Goal: Task Accomplishment & Management: Manage account settings

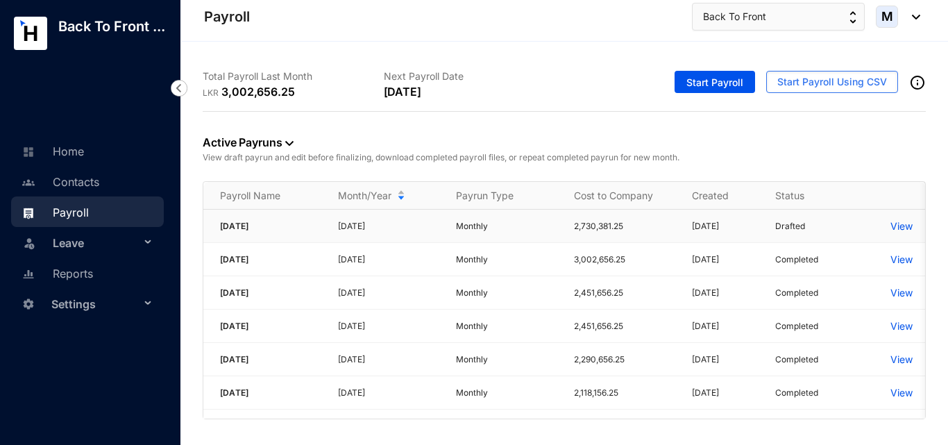
click at [904, 228] on p "View" at bounding box center [901, 226] width 22 height 14
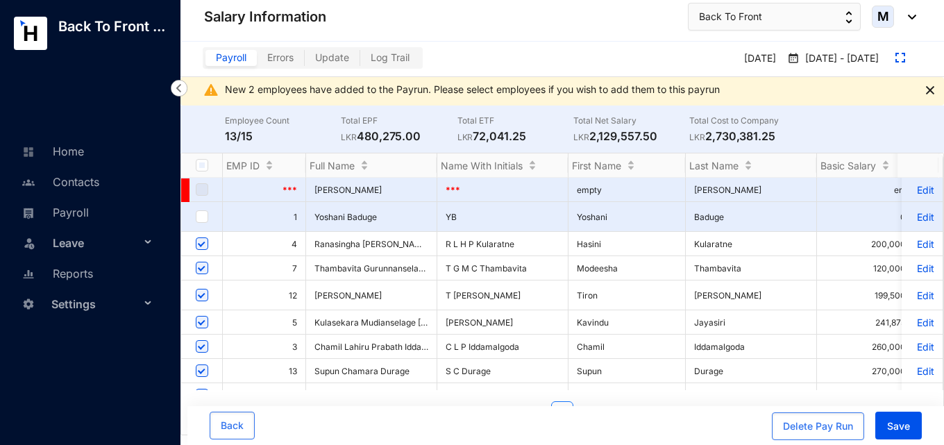
click at [75, 306] on span "Settings" at bounding box center [95, 304] width 89 height 28
click at [85, 343] on link "Company settings" at bounding box center [89, 337] width 99 height 12
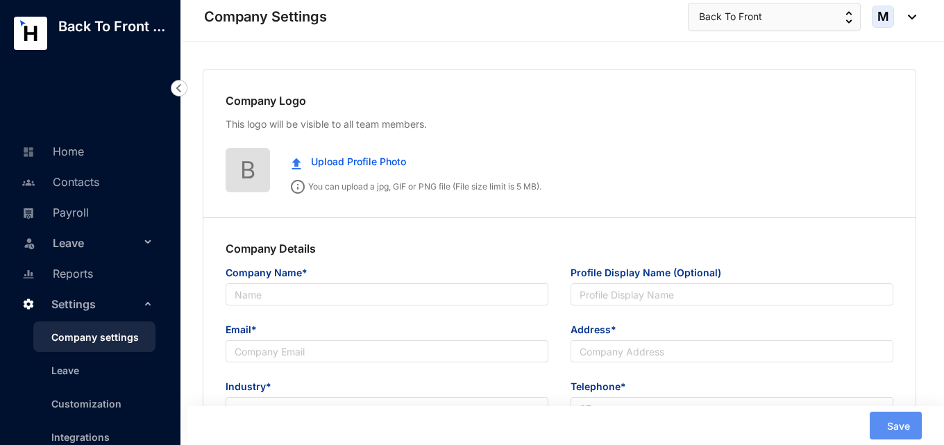
click at [387, 230] on div "Company Details Company Name* Profile Display Name (Optional) Email* Address* I…" at bounding box center [559, 369] width 712 height 303
type input "Back To Front Lanka (Pvt) Ltd"
type input "Back To Front"
type input "[PERSON_NAME][EMAIL_ADDRESS][DOMAIN_NAME]"
type input "[STREET_ADDRESS]"
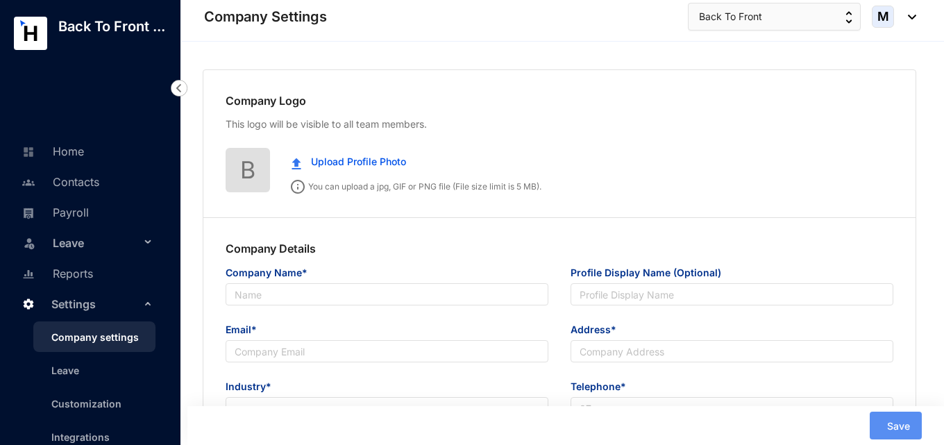
type input "0779284833"
type input "PV00238008 / 103215269"
type input "01"
type input "52052"
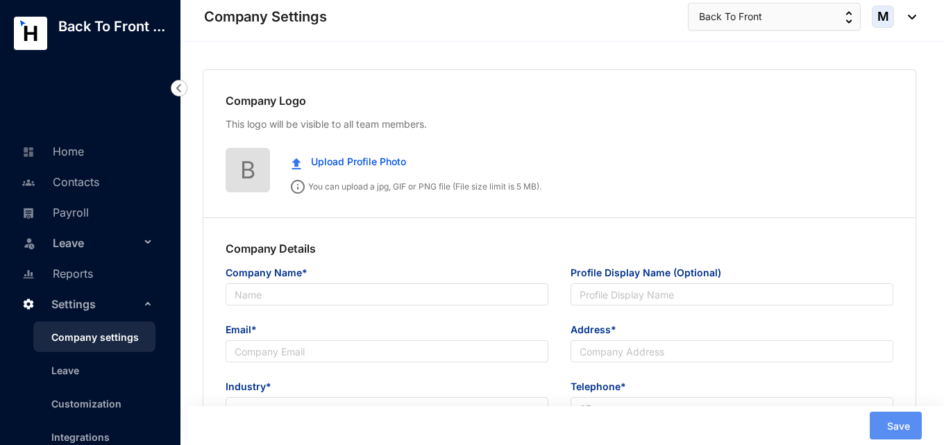
type input "7.5"
type input "22"
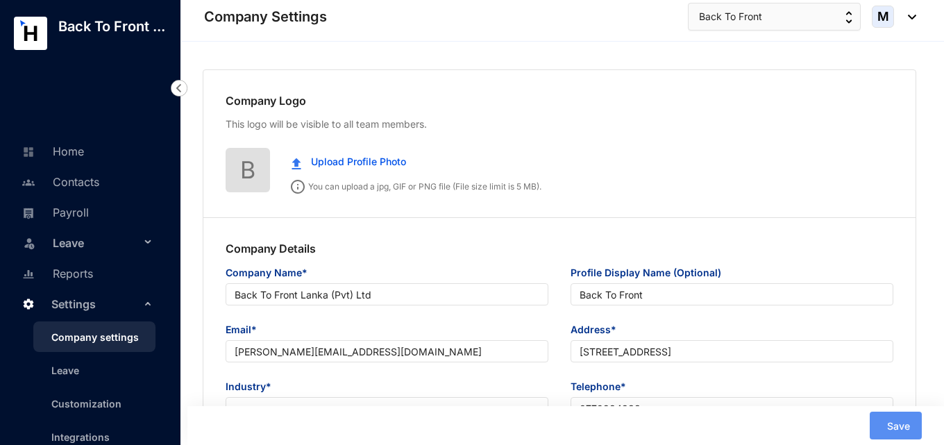
radio input "true"
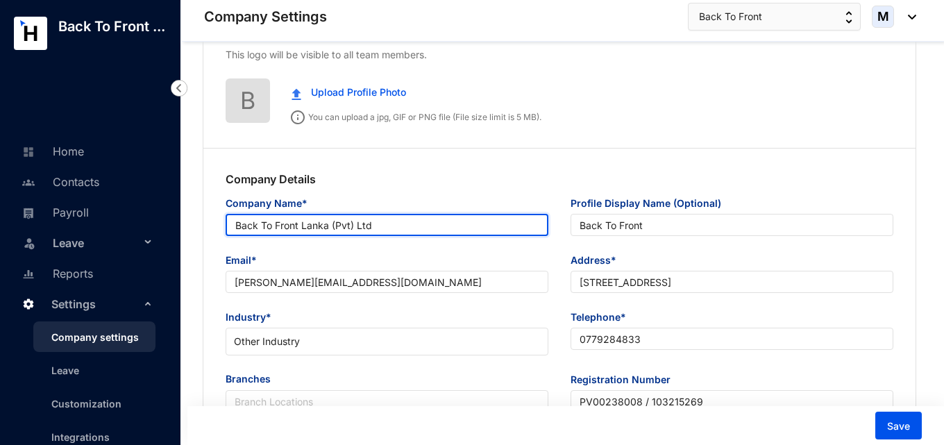
drag, startPoint x: 377, startPoint y: 224, endPoint x: 217, endPoint y: 223, distance: 159.6
click at [217, 223] on div "Company Name* Back To [GEOGRAPHIC_DATA] (Pvt) Ltd" at bounding box center [386, 224] width 345 height 57
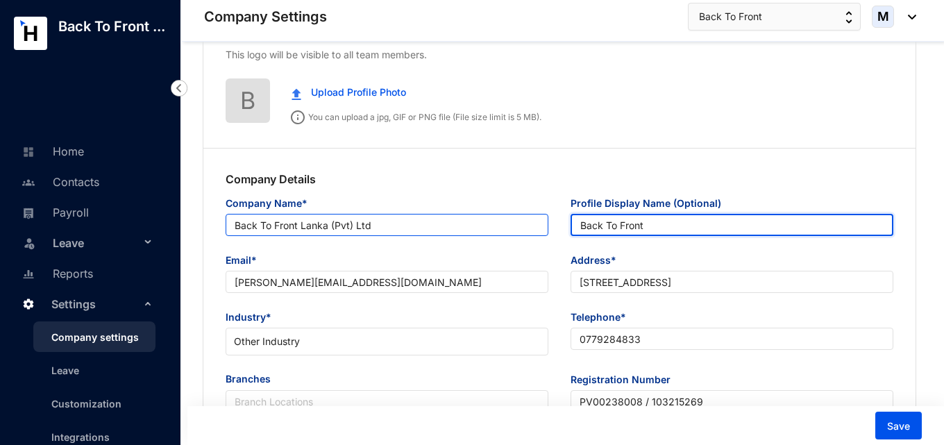
drag, startPoint x: 697, startPoint y: 232, endPoint x: 534, endPoint y: 228, distance: 163.9
click at [534, 228] on div "Company Name* Back To [GEOGRAPHIC_DATA] (Pvt) Ltd Profile Display Name (Optiona…" at bounding box center [559, 224] width 690 height 57
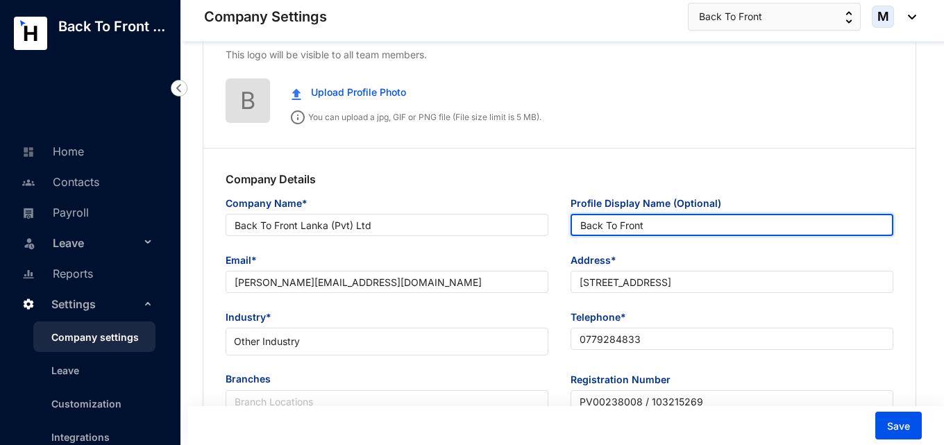
paste input "Lanka (Pvt) Ltd"
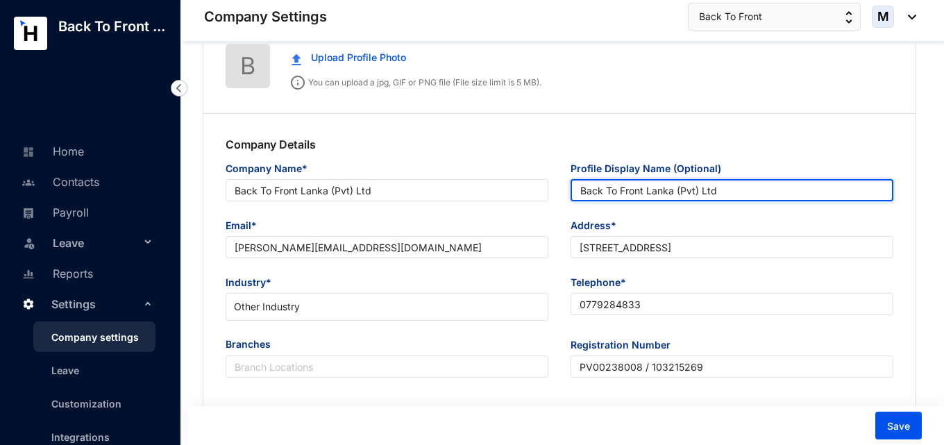
scroll to position [139, 0]
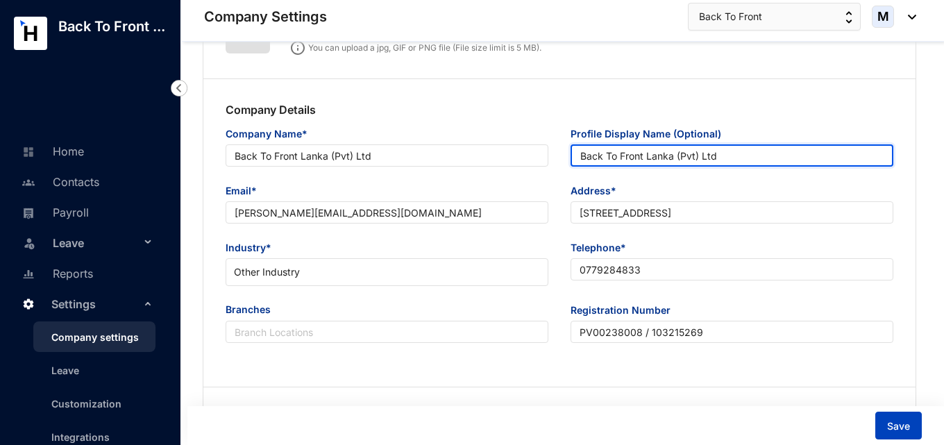
type input "Back To Front Lanka (Pvt) Ltd"
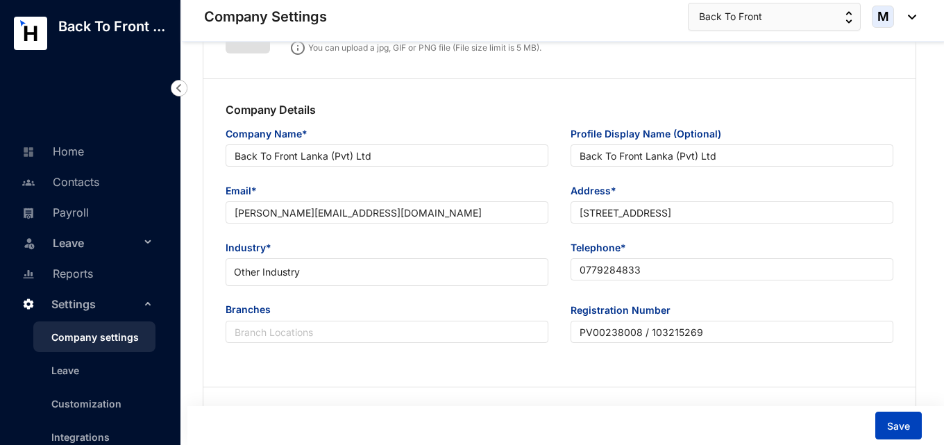
click at [888, 417] on button "Save" at bounding box center [898, 426] width 46 height 28
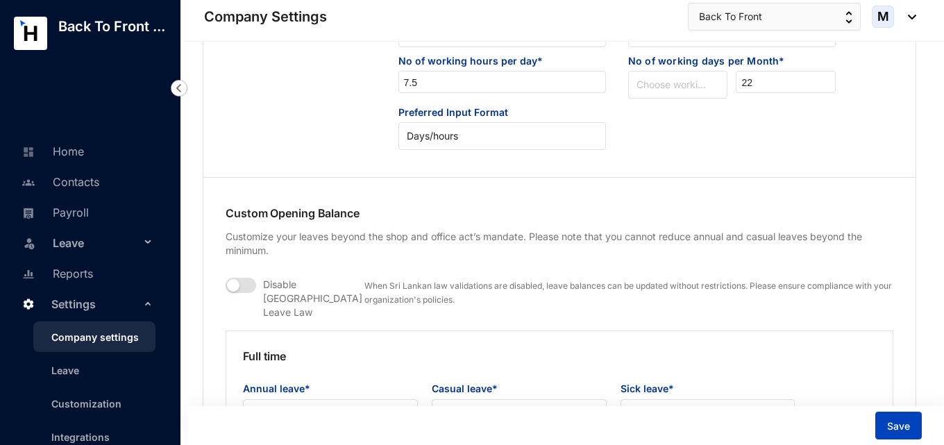
scroll to position [0, 0]
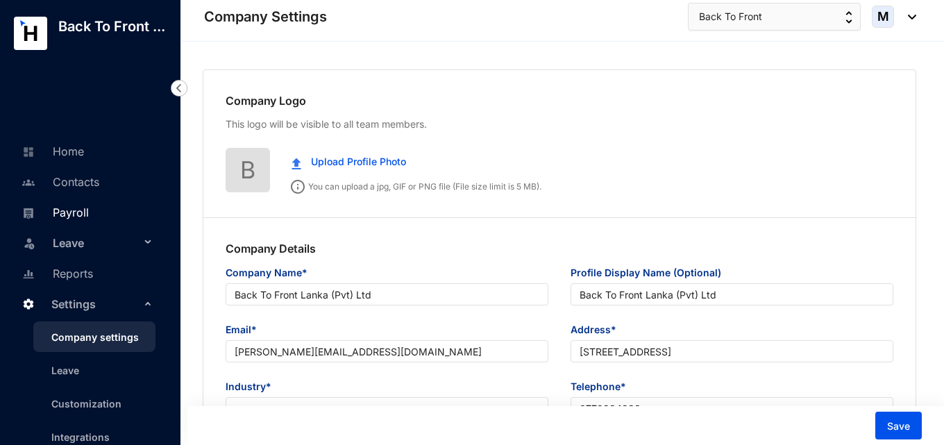
click at [67, 219] on link "Payroll" at bounding box center [53, 212] width 71 height 14
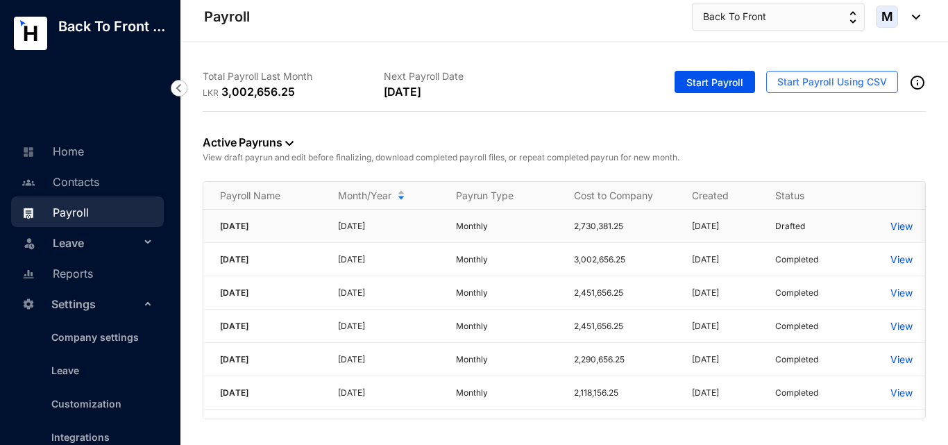
click at [900, 229] on p "View" at bounding box center [901, 226] width 22 height 14
